Goal: Check status: Check status

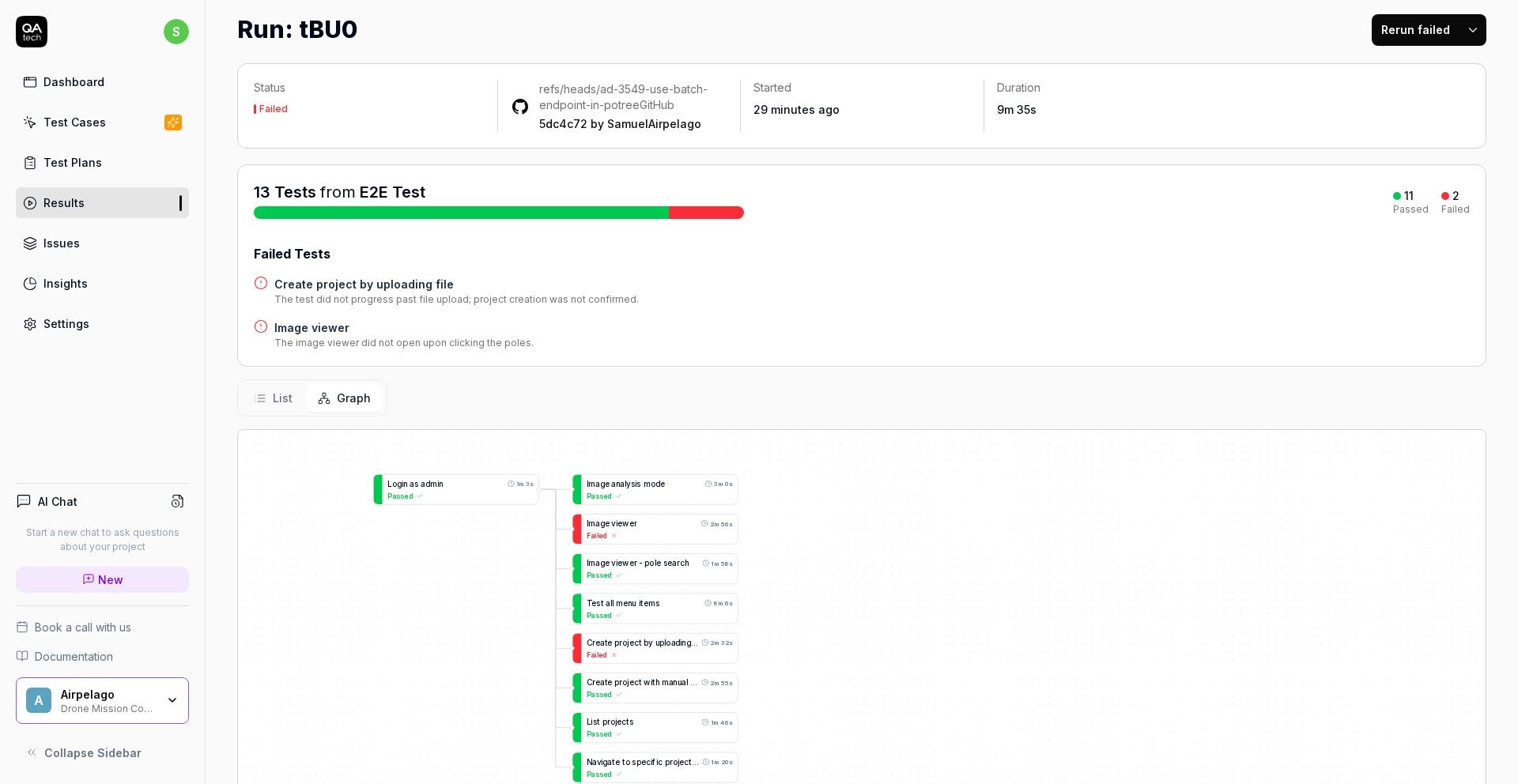
scroll to position [32, 0]
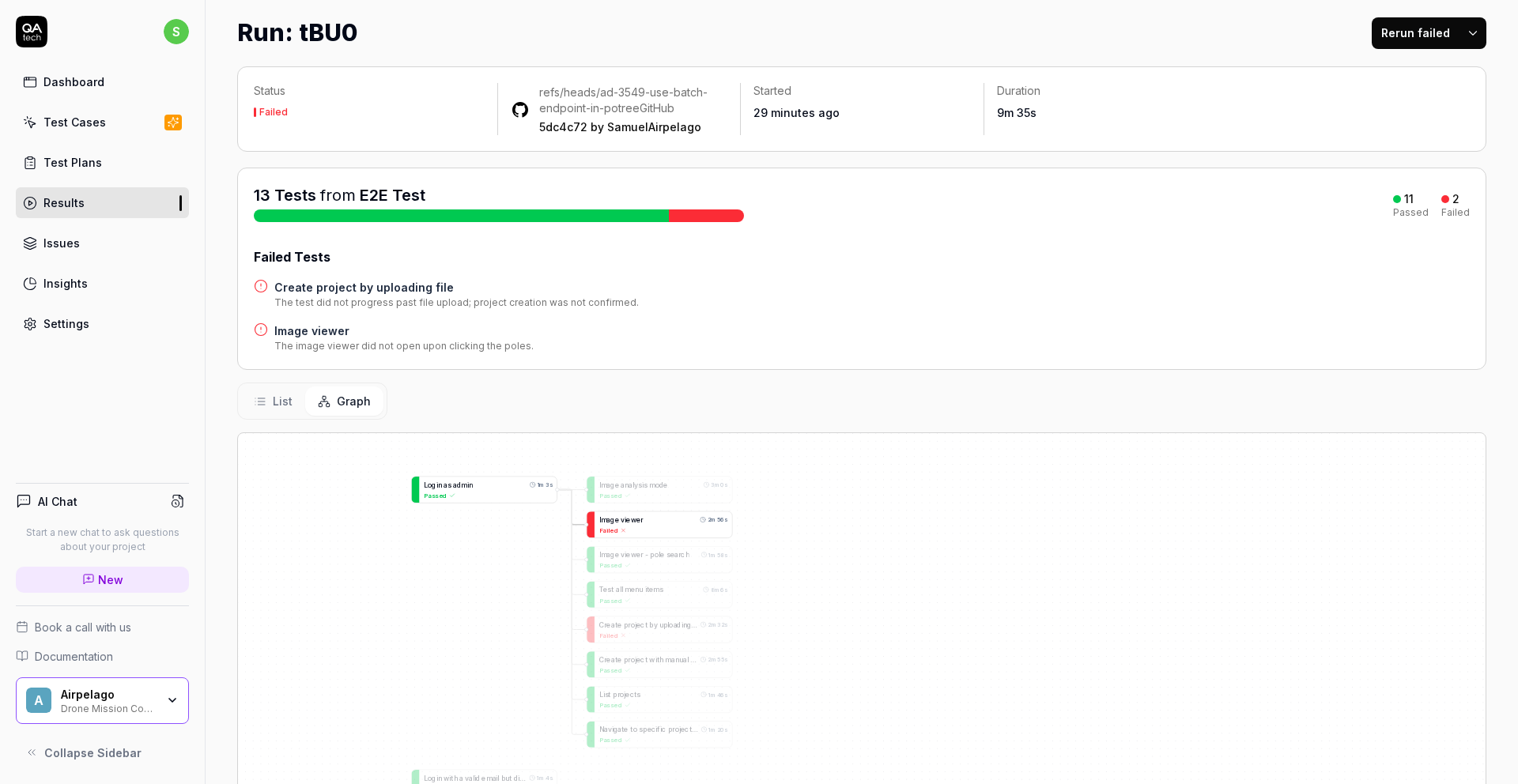
click at [624, 522] on span "i" at bounding box center [625, 519] width 2 height 8
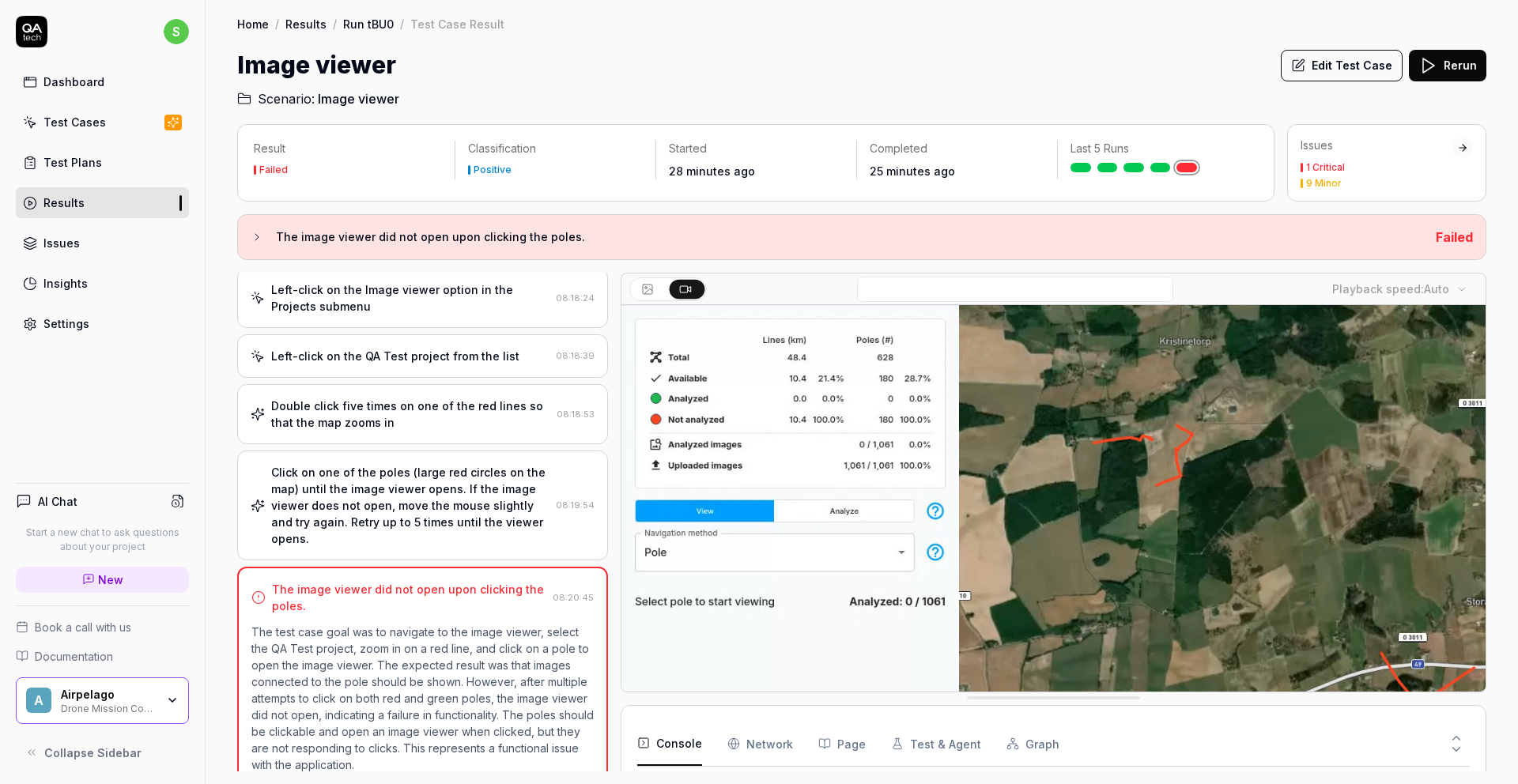
scroll to position [95, 0]
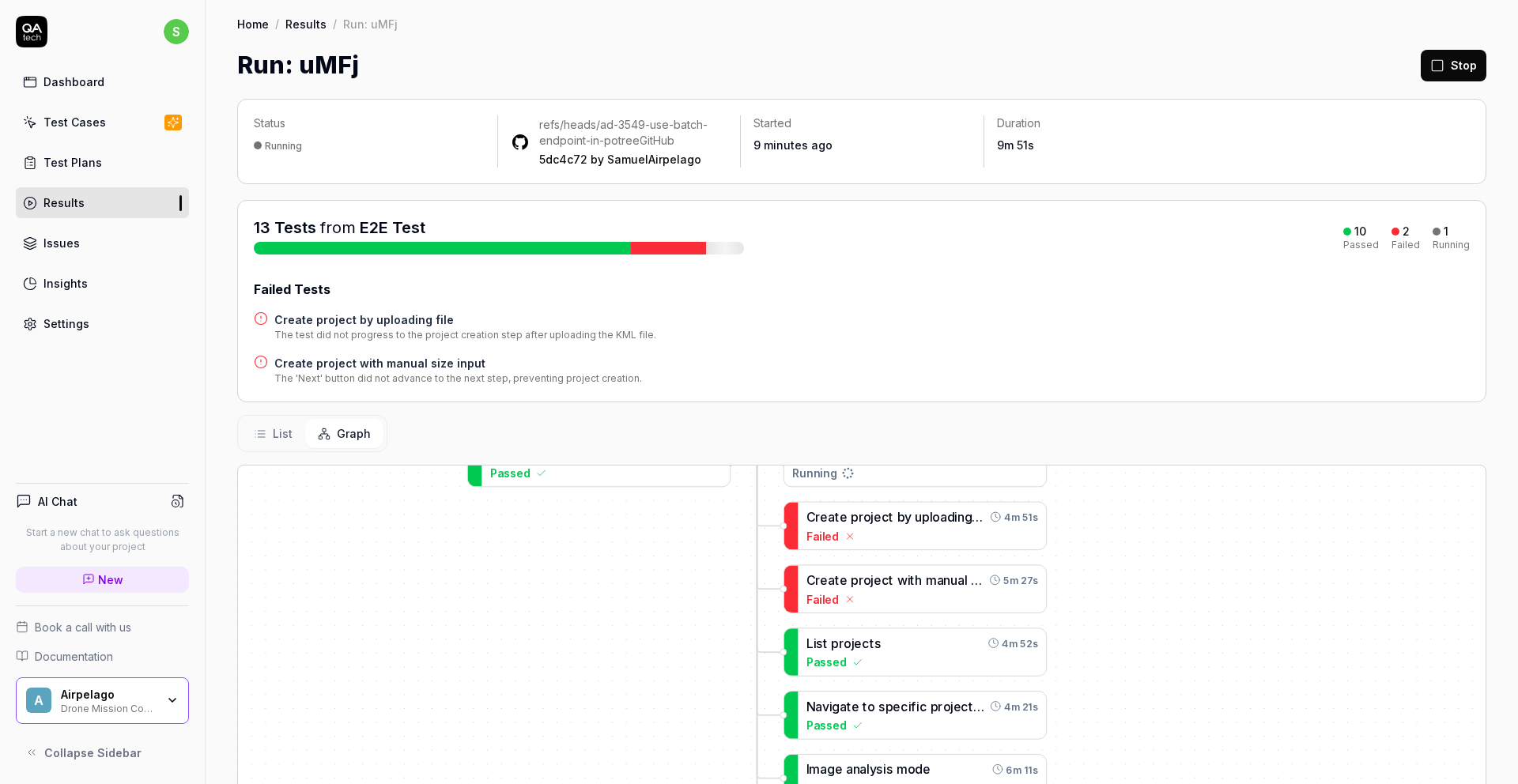
drag, startPoint x: 1215, startPoint y: 650, endPoint x: 1145, endPoint y: 593, distance: 90.3
click at [1145, 593] on div "T e s t a l l m e n u i t e m s Running L o g i n a s a d m i n 50s Passed C r …" at bounding box center [861, 778] width 1247 height 626
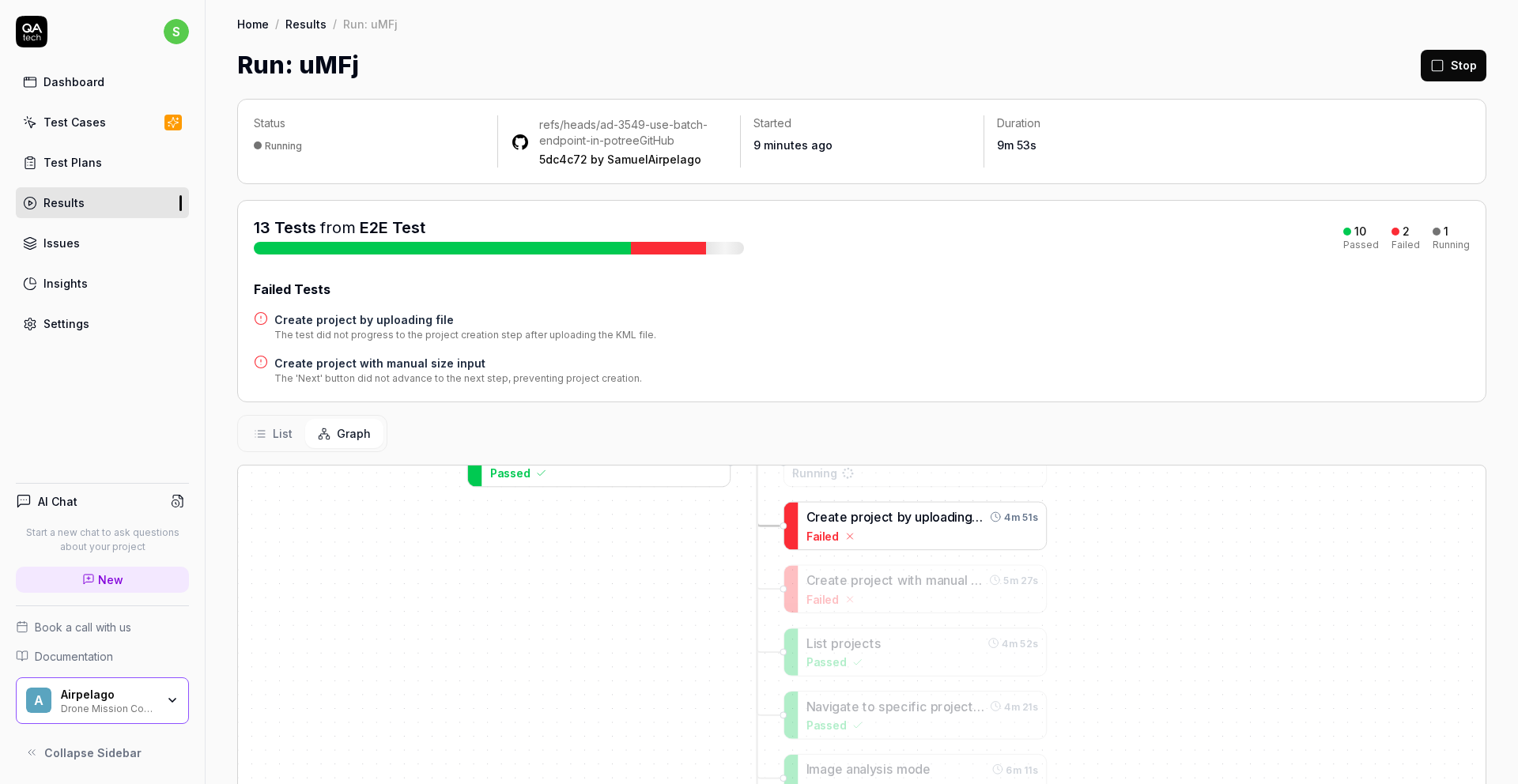
click at [904, 519] on span "y" at bounding box center [908, 516] width 8 height 14
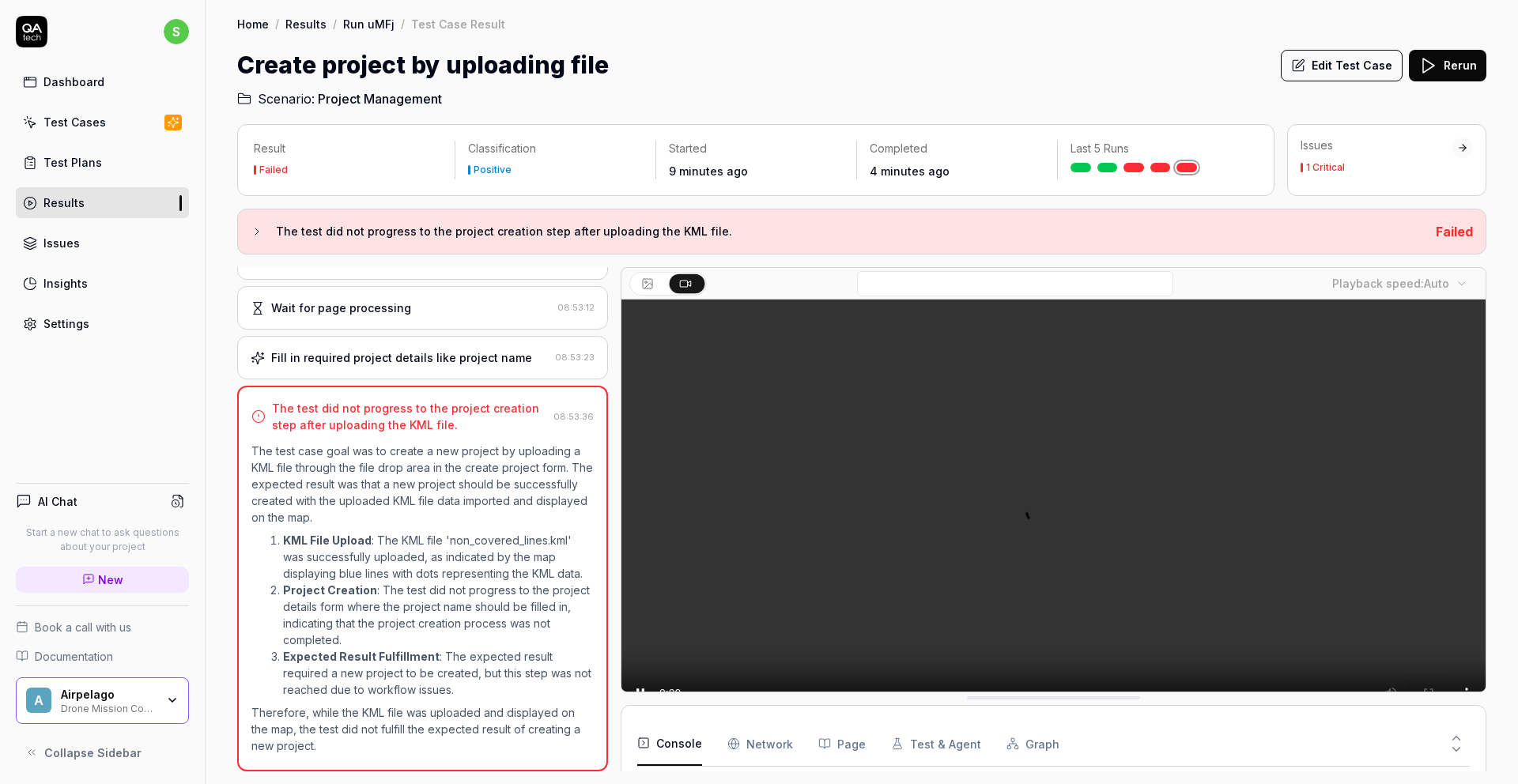
scroll to position [148, 0]
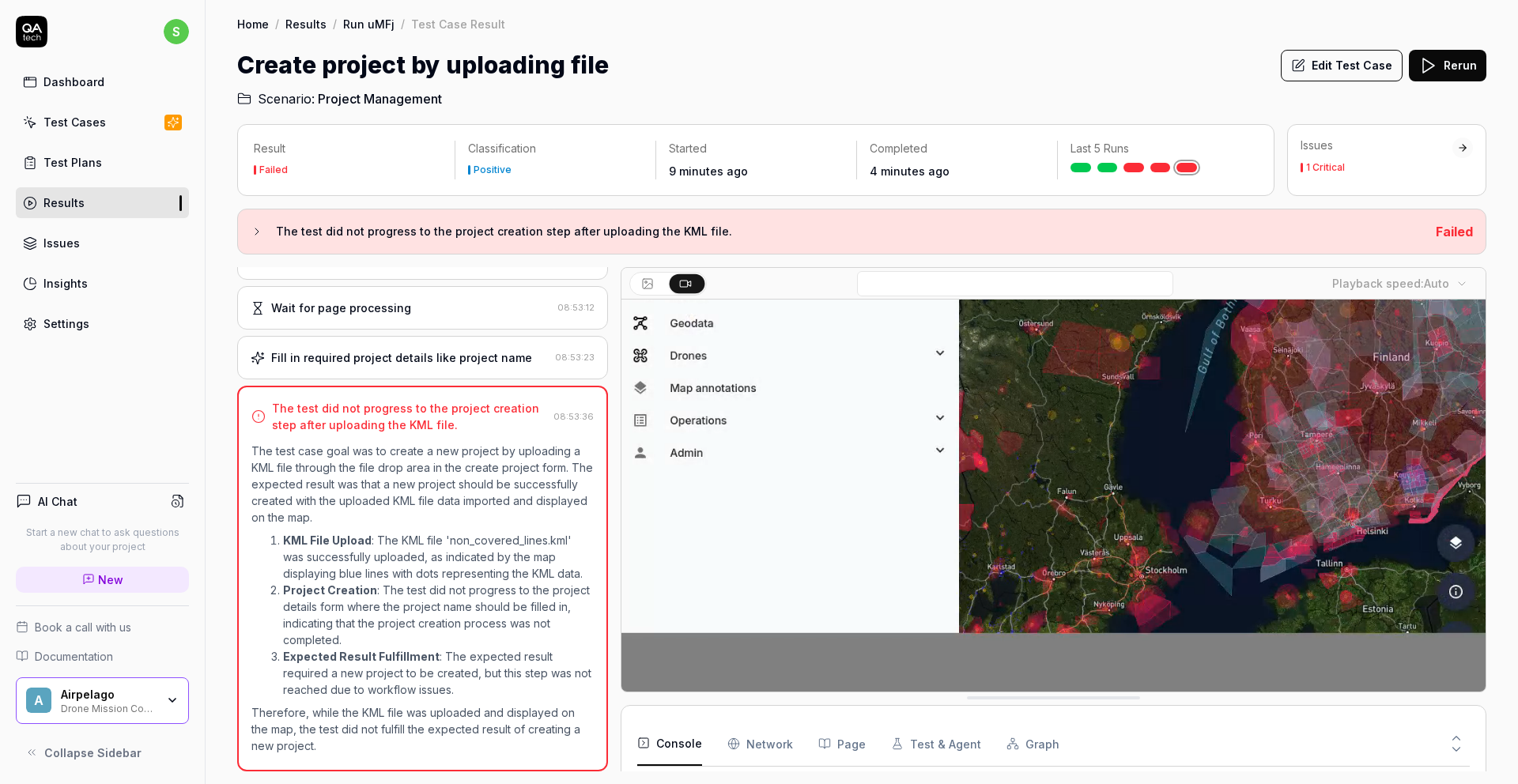
click at [762, 748] on Requests "Network" at bounding box center [759, 743] width 65 height 45
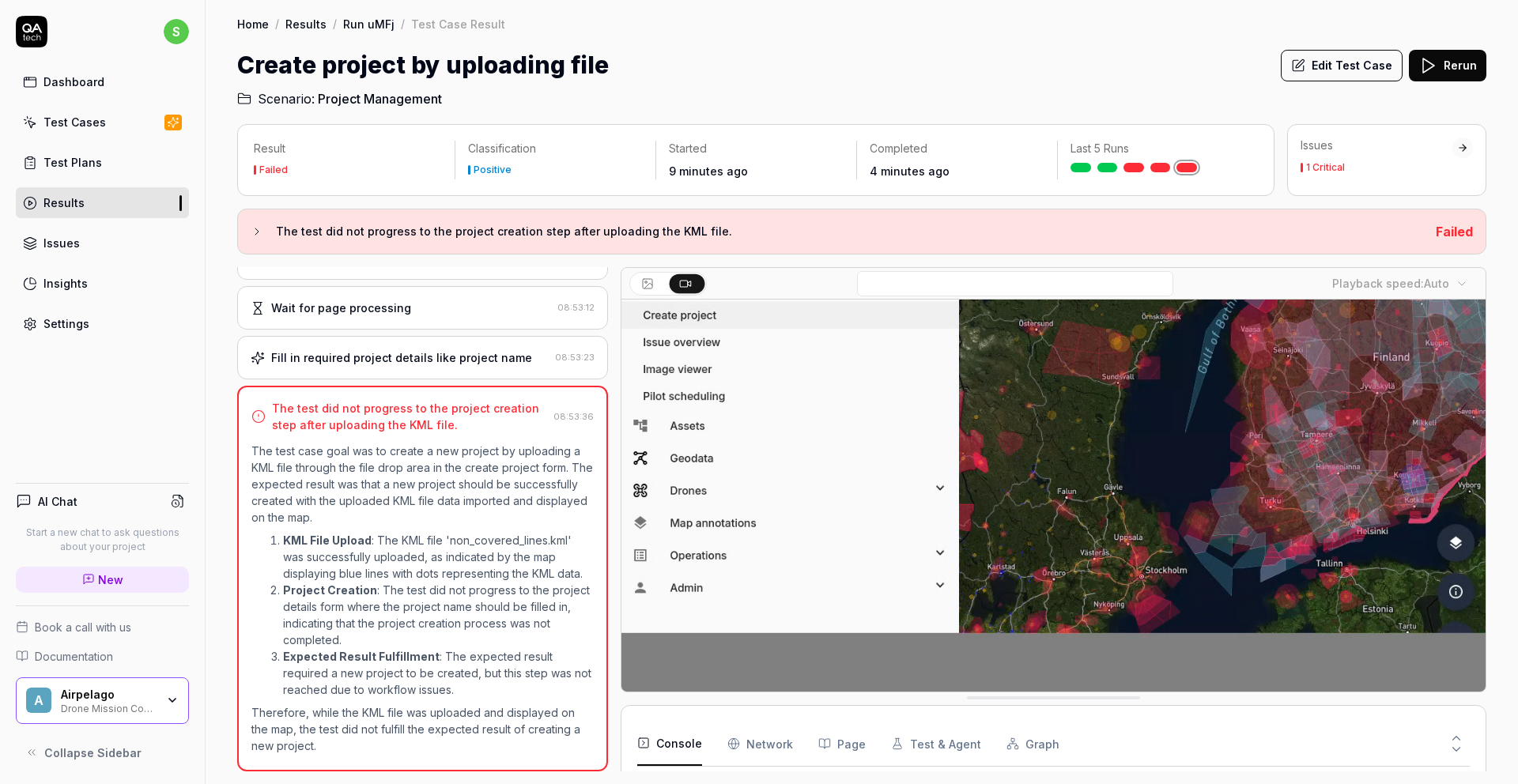
click at [680, 741] on button "Console" at bounding box center [670, 743] width 64 height 45
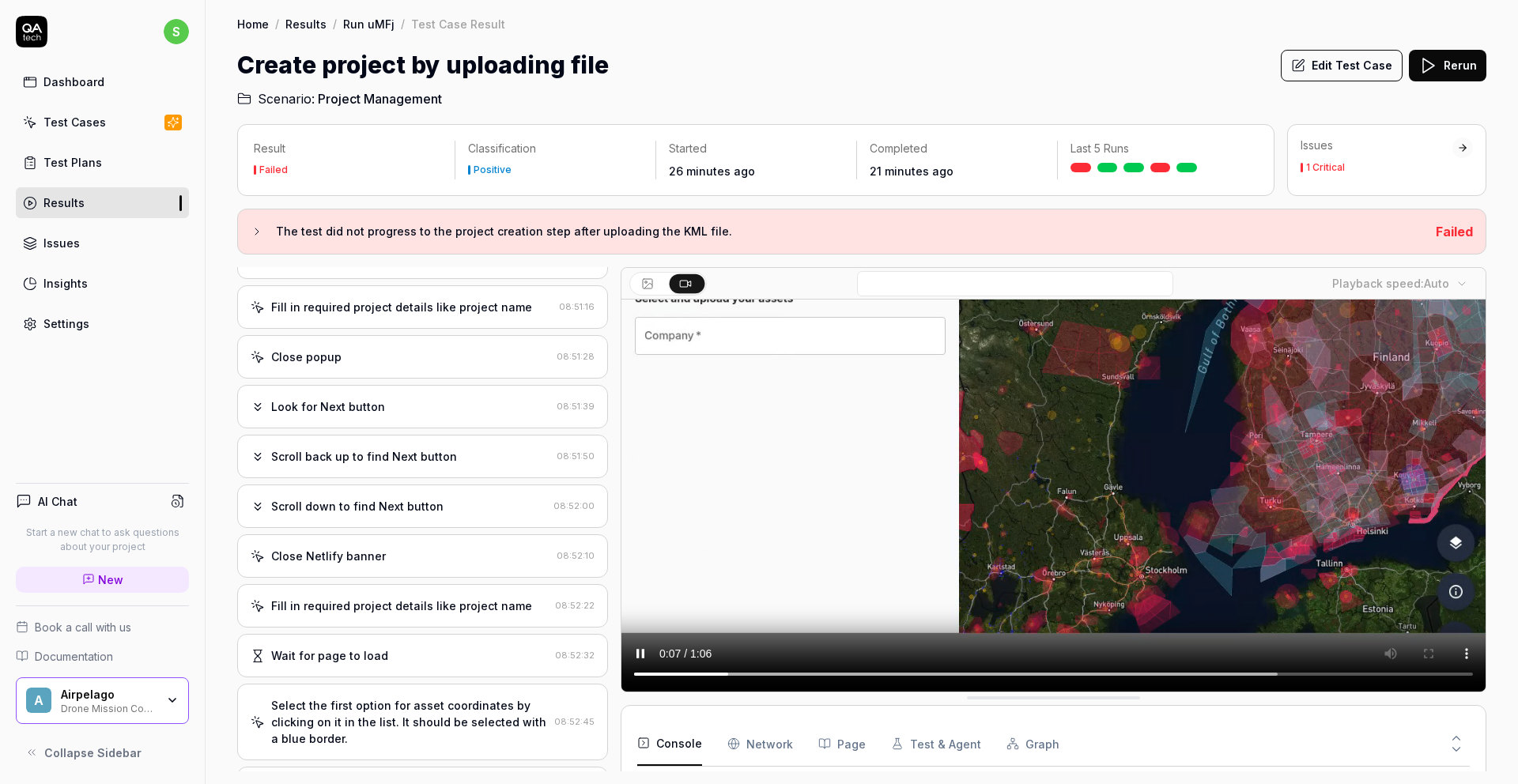
scroll to position [995, 0]
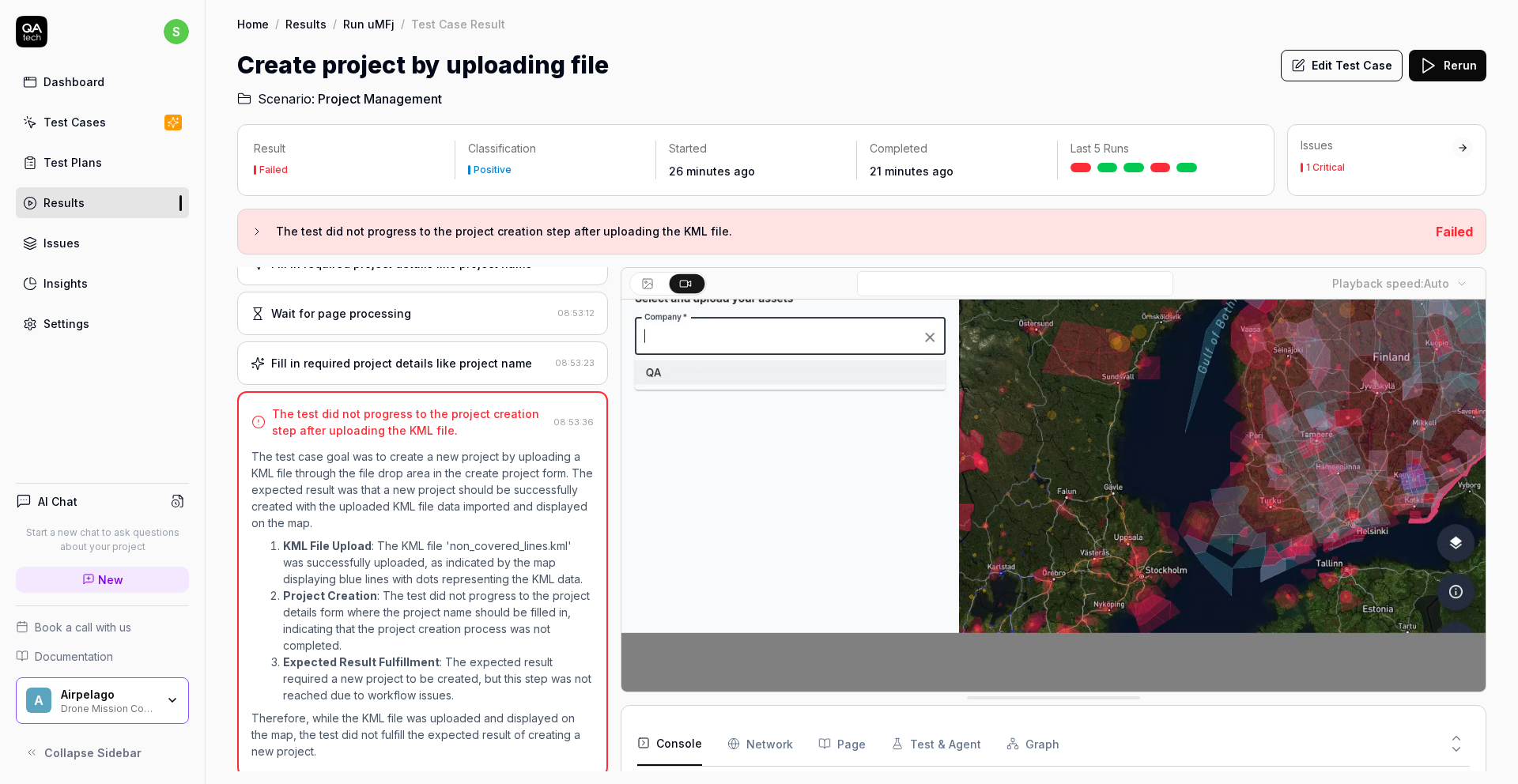
click at [66, 199] on div "Results" at bounding box center [63, 203] width 41 height 17
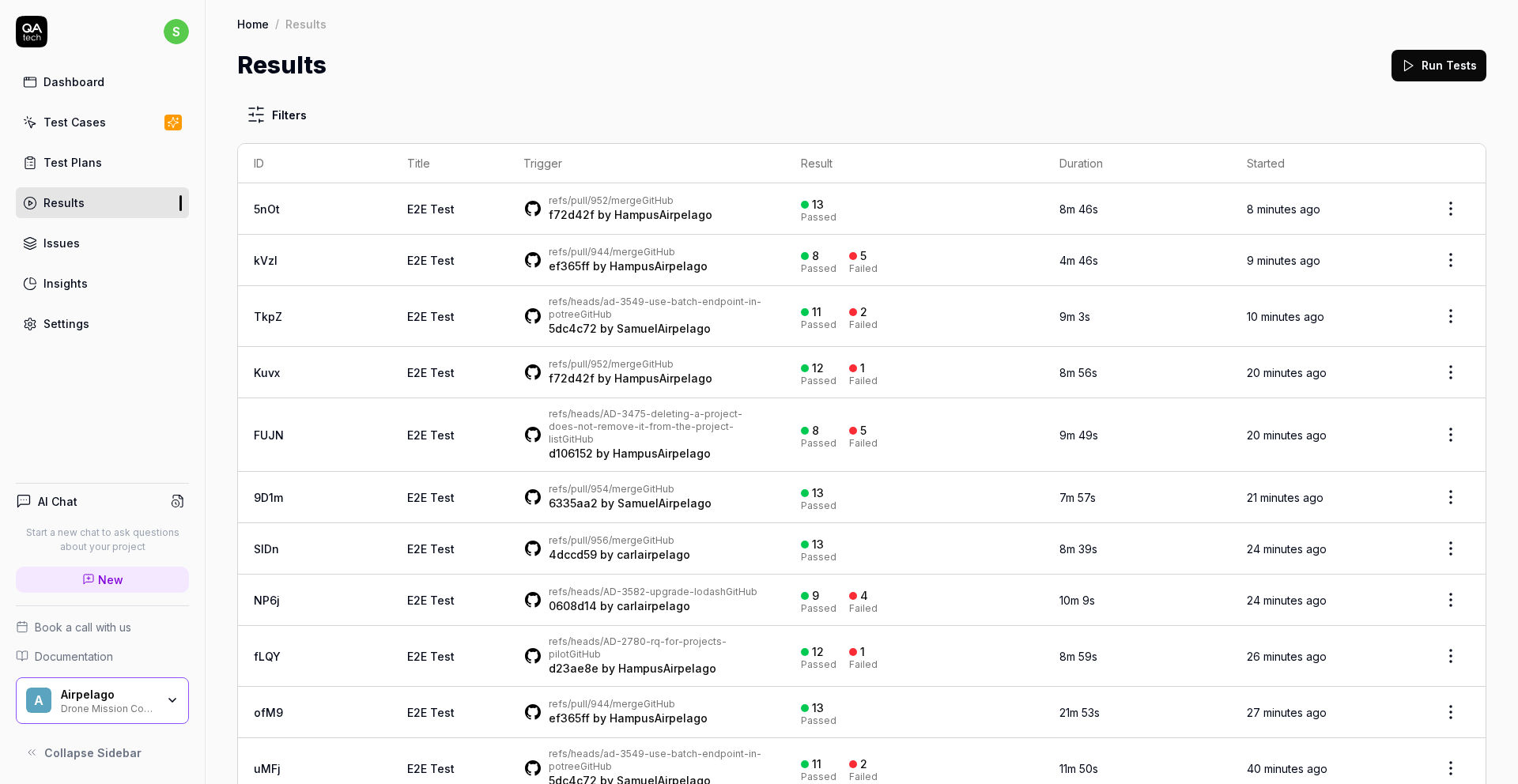
click at [87, 208] on link "Results" at bounding box center [102, 203] width 173 height 31
click at [62, 200] on div "Results" at bounding box center [63, 203] width 41 height 17
